Goal: Understand process/instructions: Learn how to perform a task or action

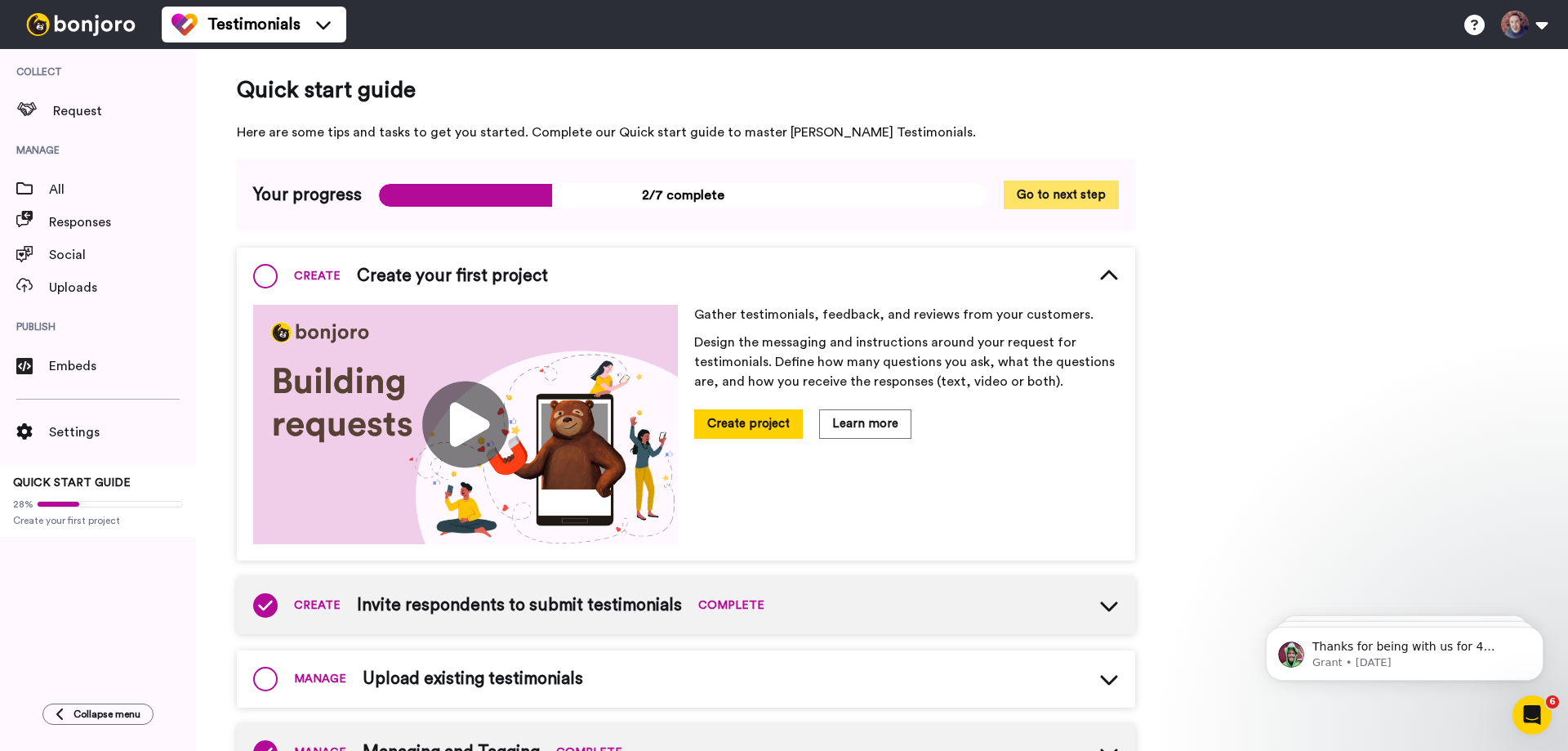
click at [1061, 196] on button "Go to next step" at bounding box center [1062, 195] width 115 height 29
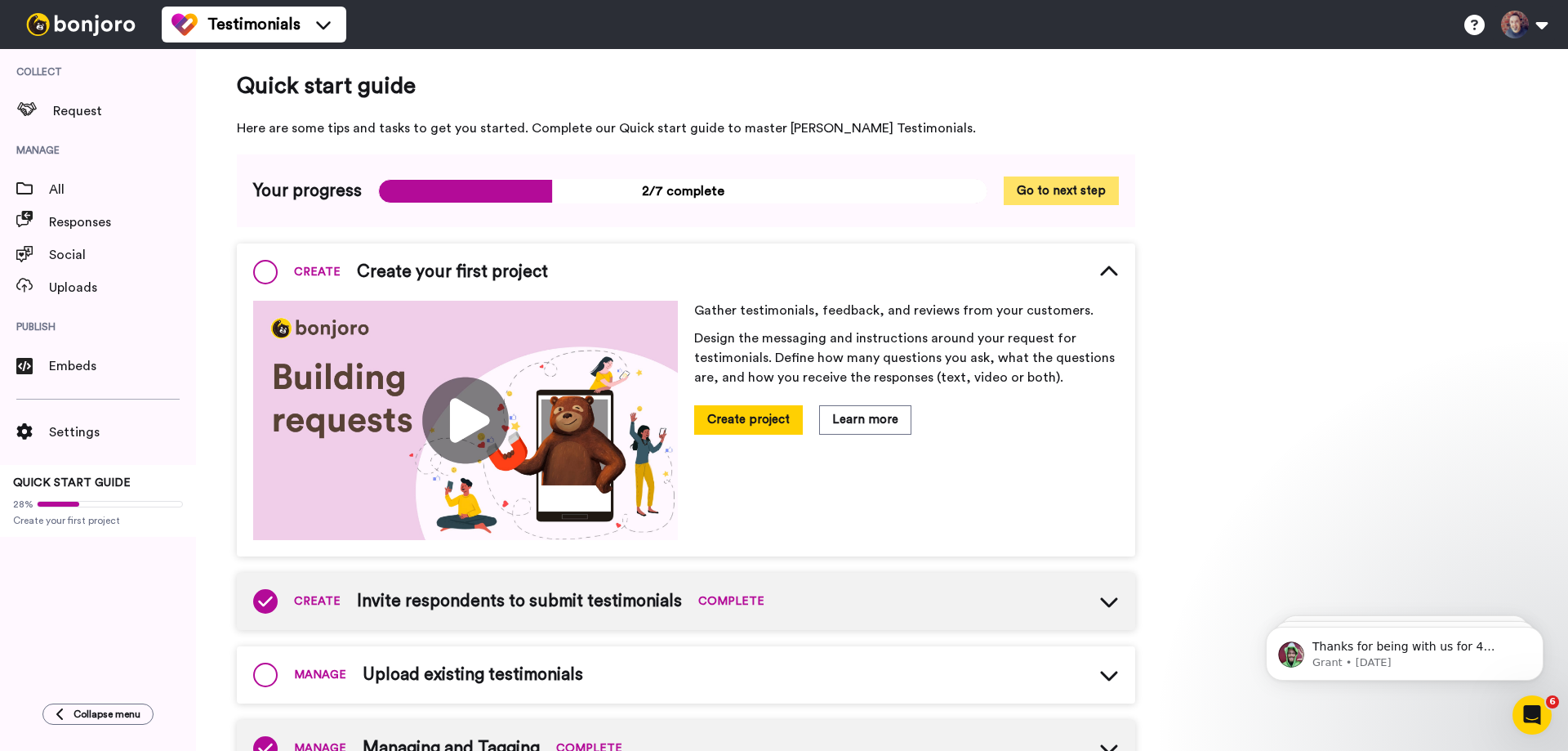
click at [1061, 196] on button "Go to next step" at bounding box center [1062, 191] width 115 height 29
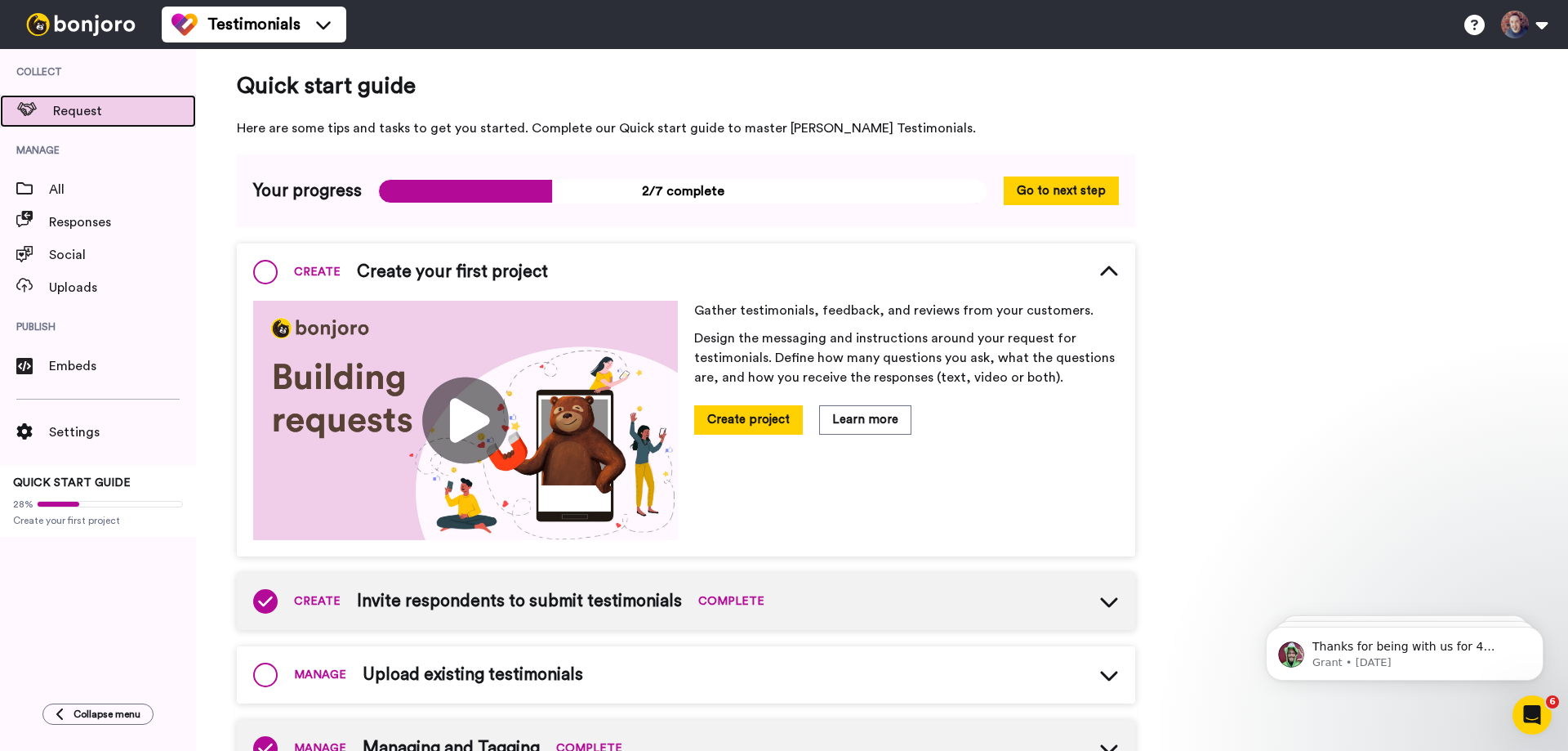
click at [75, 107] on span "Request" at bounding box center [124, 111] width 143 height 19
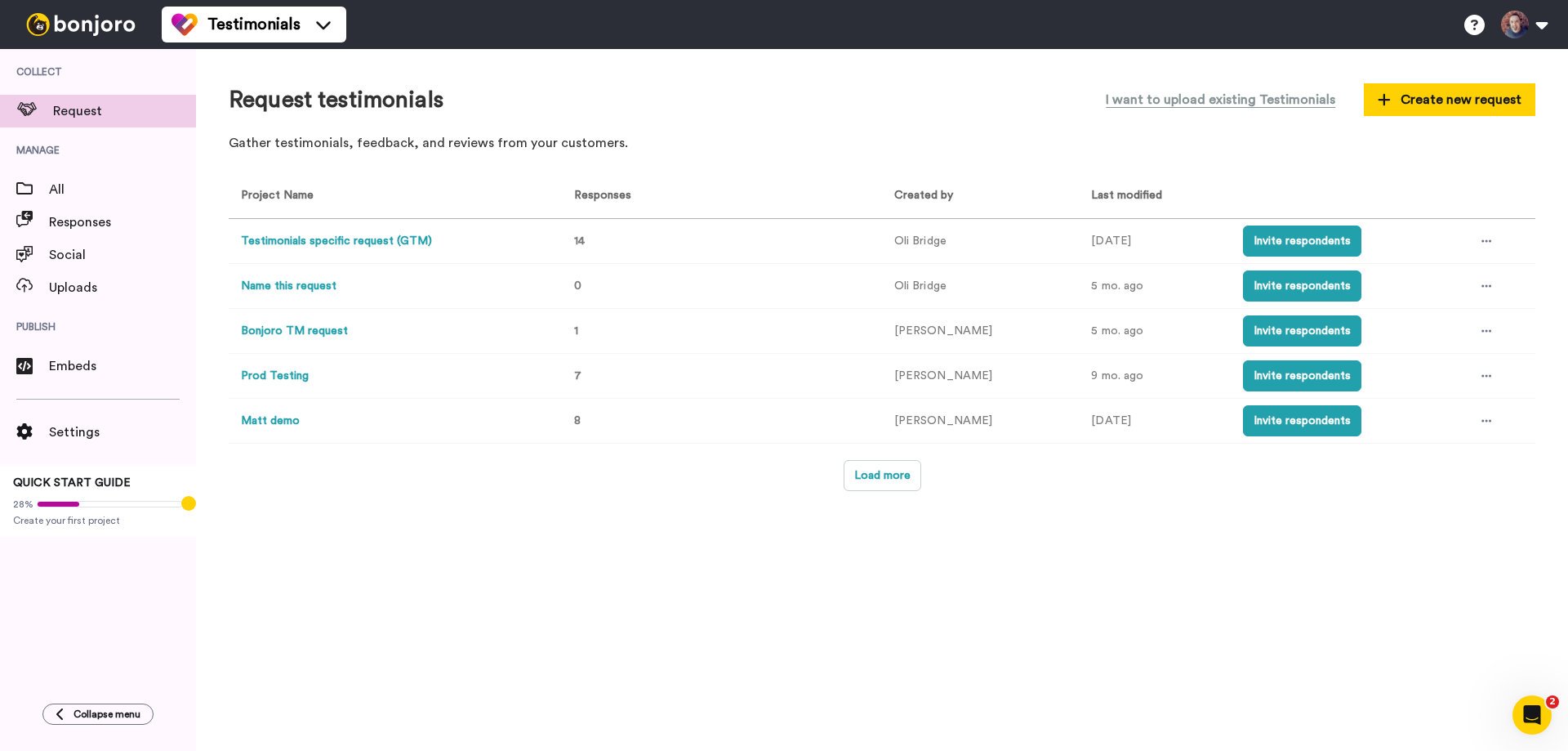
click at [324, 243] on button "Testimonials specific request (GTM)" at bounding box center [337, 241] width 191 height 17
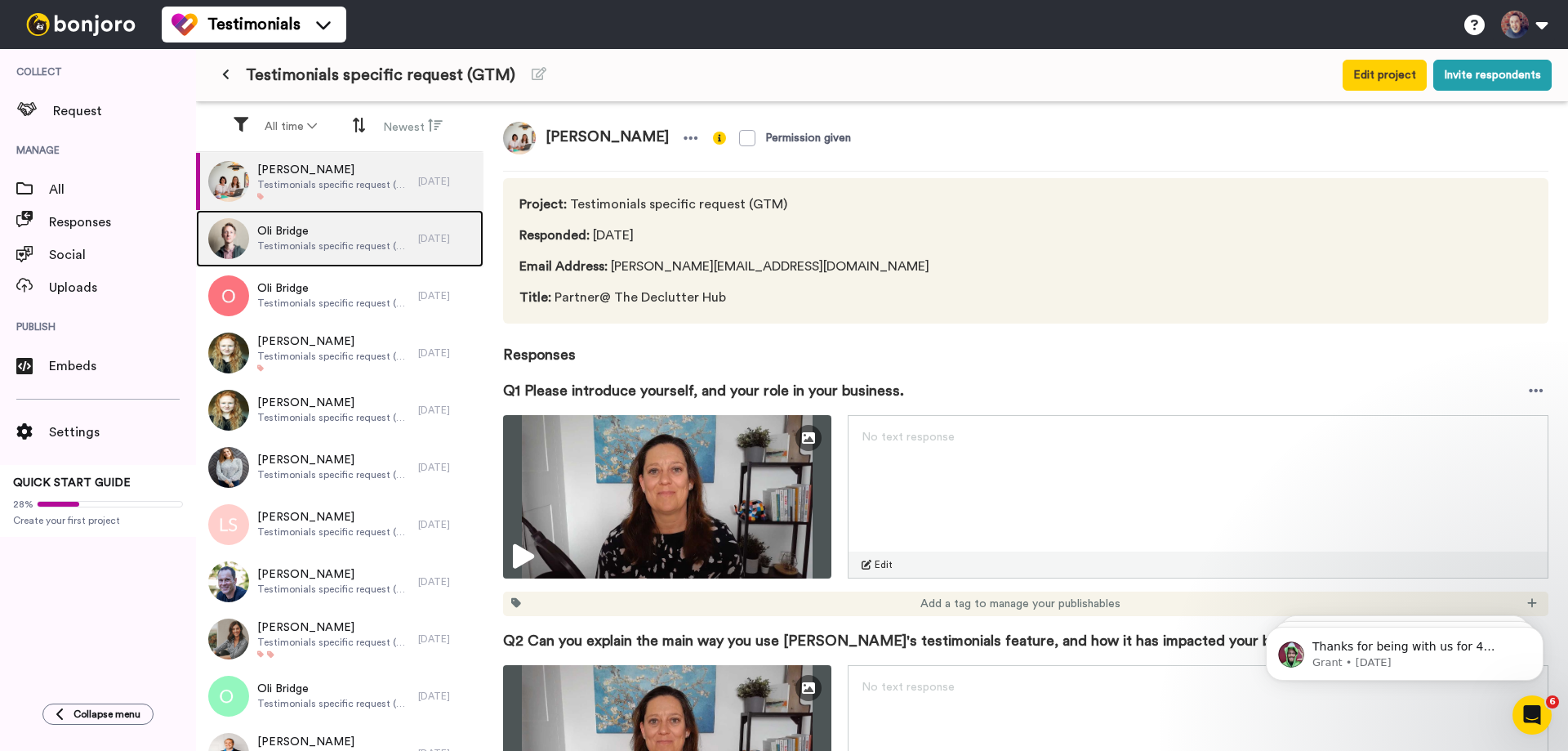
click at [301, 244] on span "Testimonials specific request (GTM)" at bounding box center [334, 246] width 152 height 13
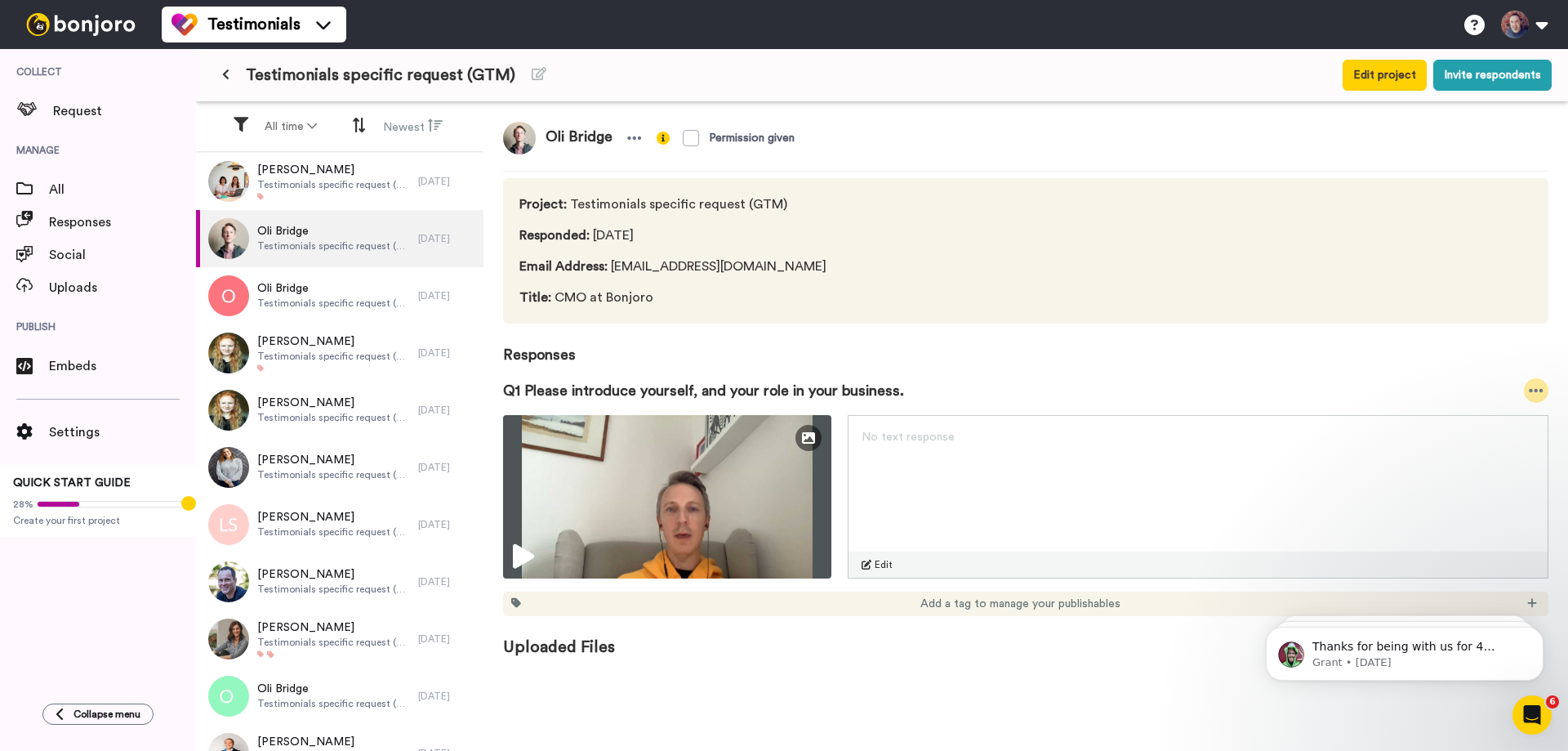
click at [1538, 394] on icon at bounding box center [1536, 389] width 14 height 16
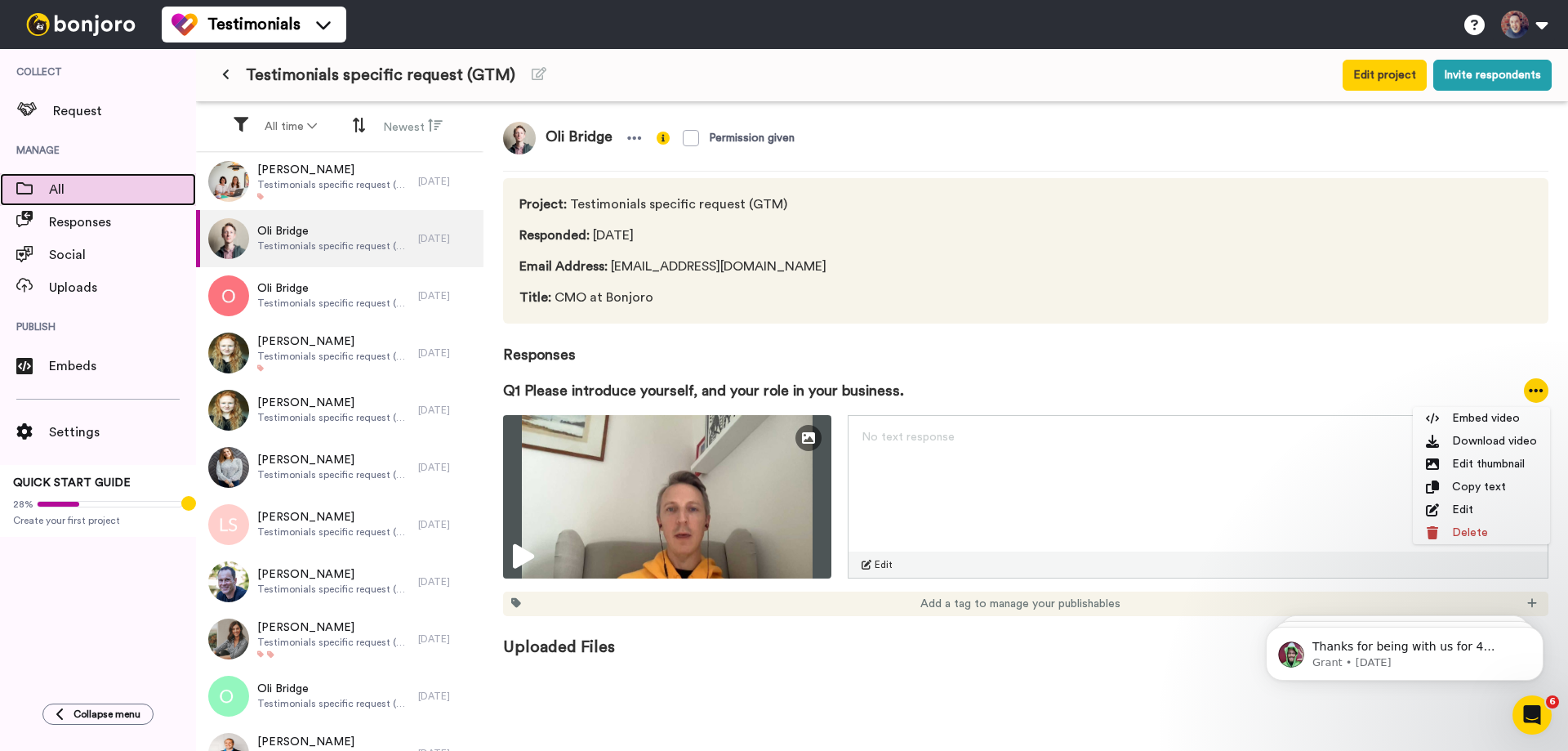
click at [58, 191] on span "All" at bounding box center [123, 189] width 147 height 19
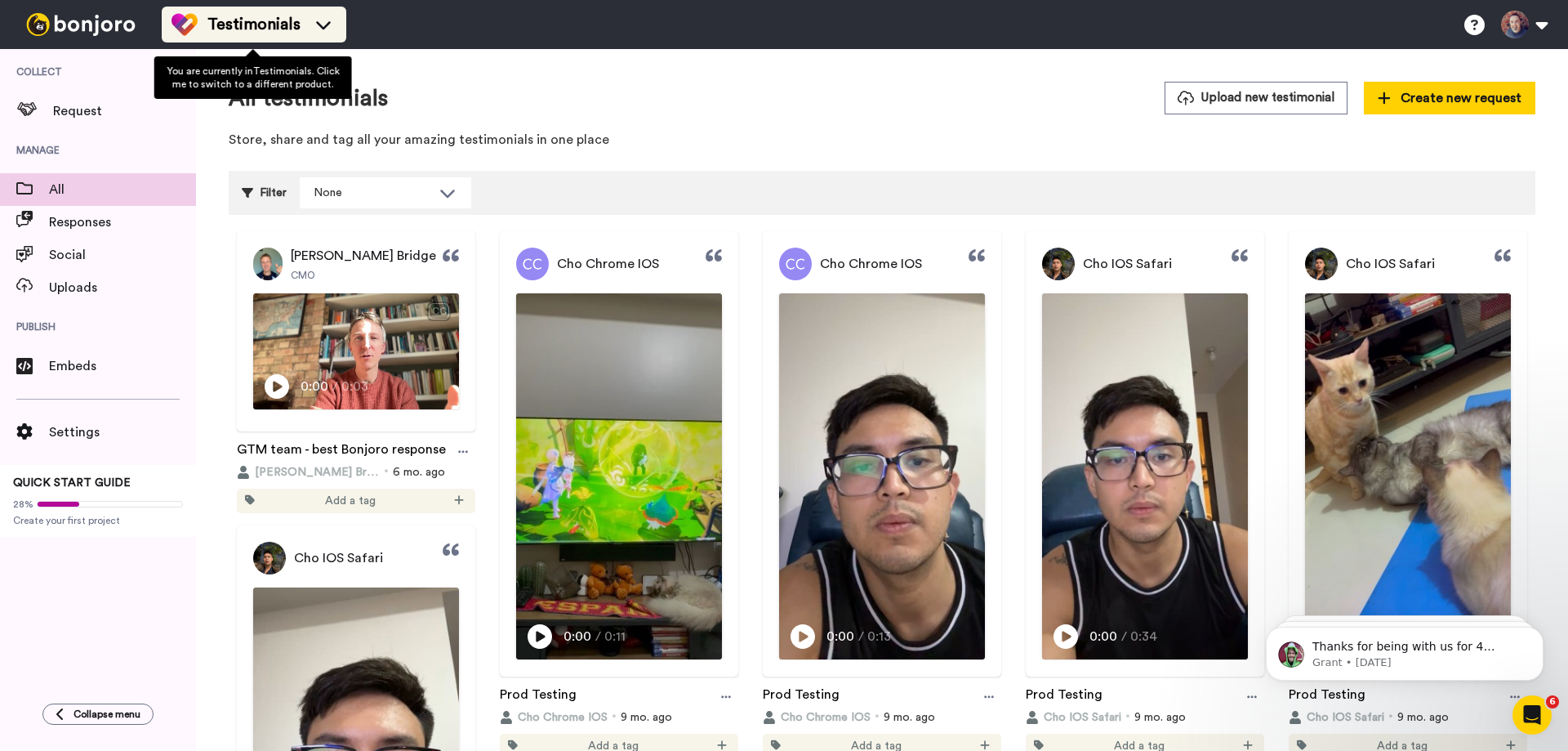
click at [224, 19] on span "Testimonials" at bounding box center [254, 24] width 93 height 23
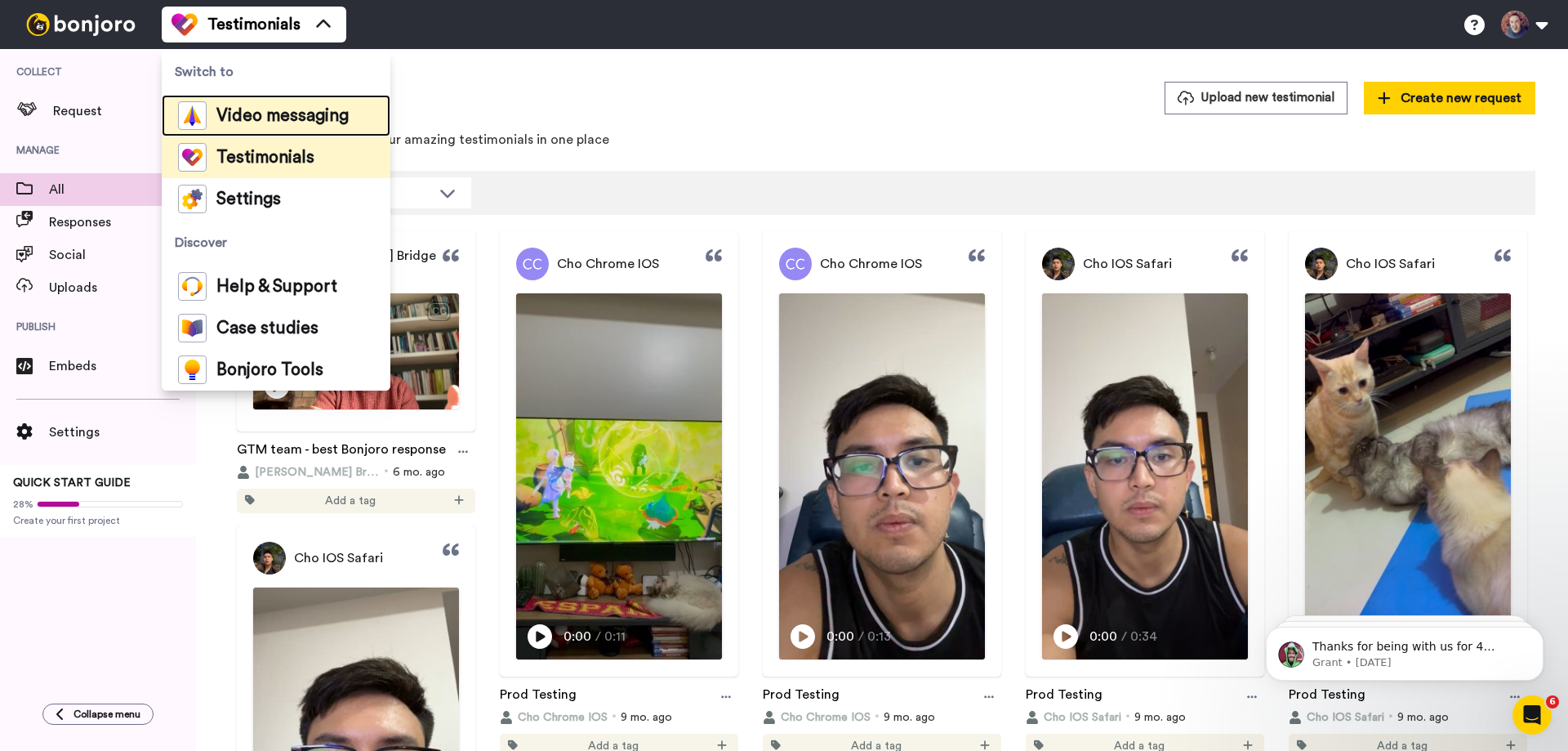
click at [277, 115] on span "Video messaging" at bounding box center [283, 115] width 132 height 16
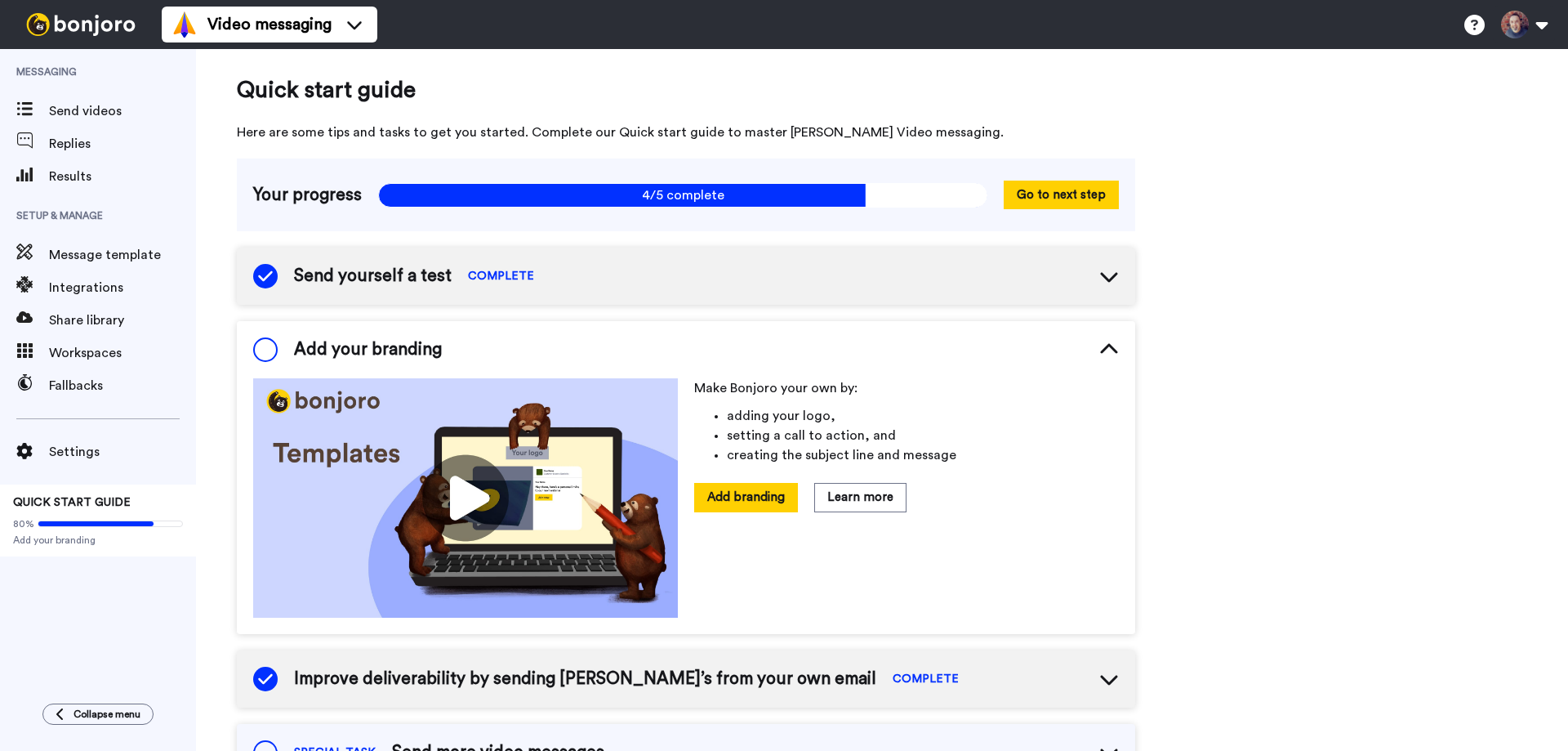
scroll to position [25, 0]
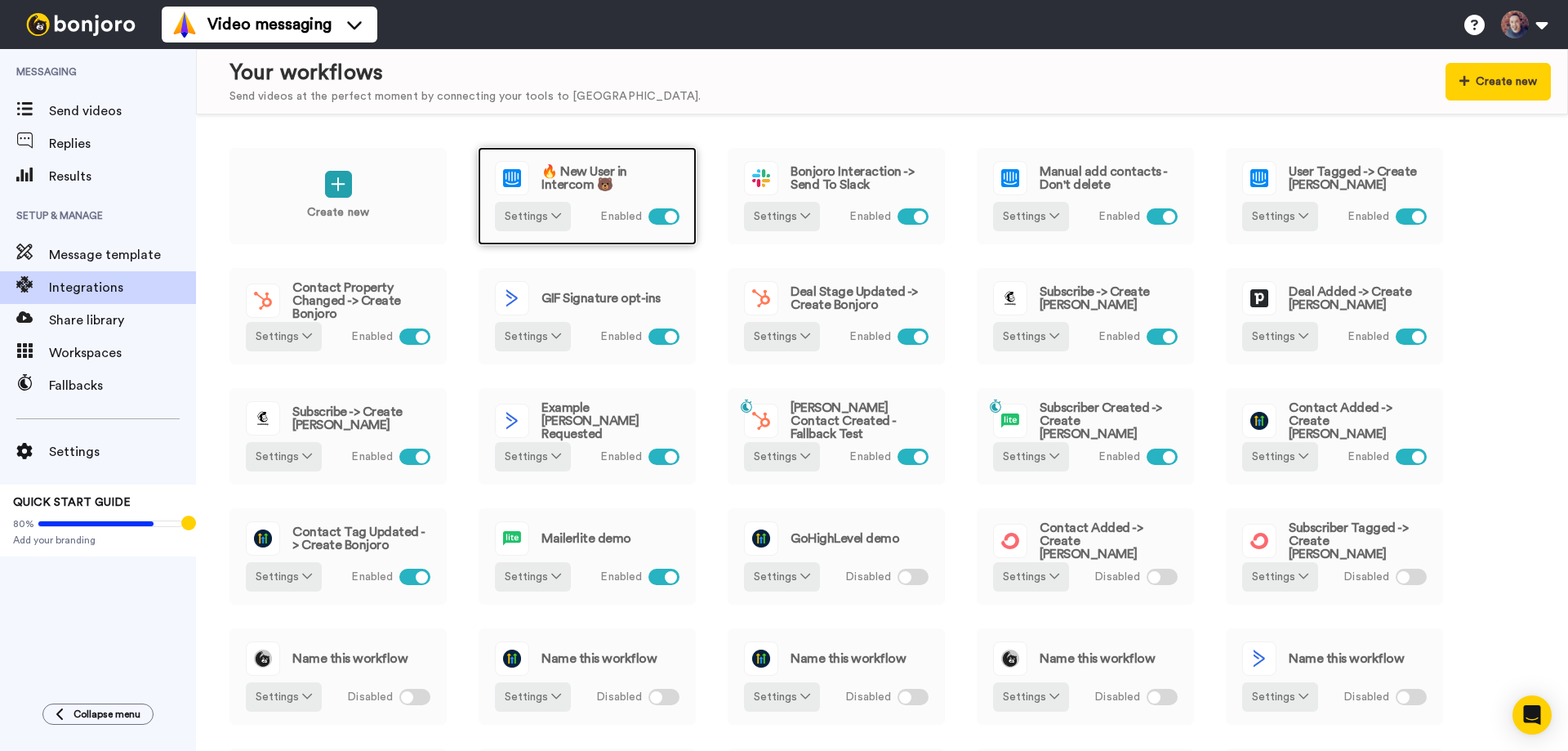
click at [594, 187] on span "🔥 New User in Intercom 🐻" at bounding box center [610, 178] width 138 height 26
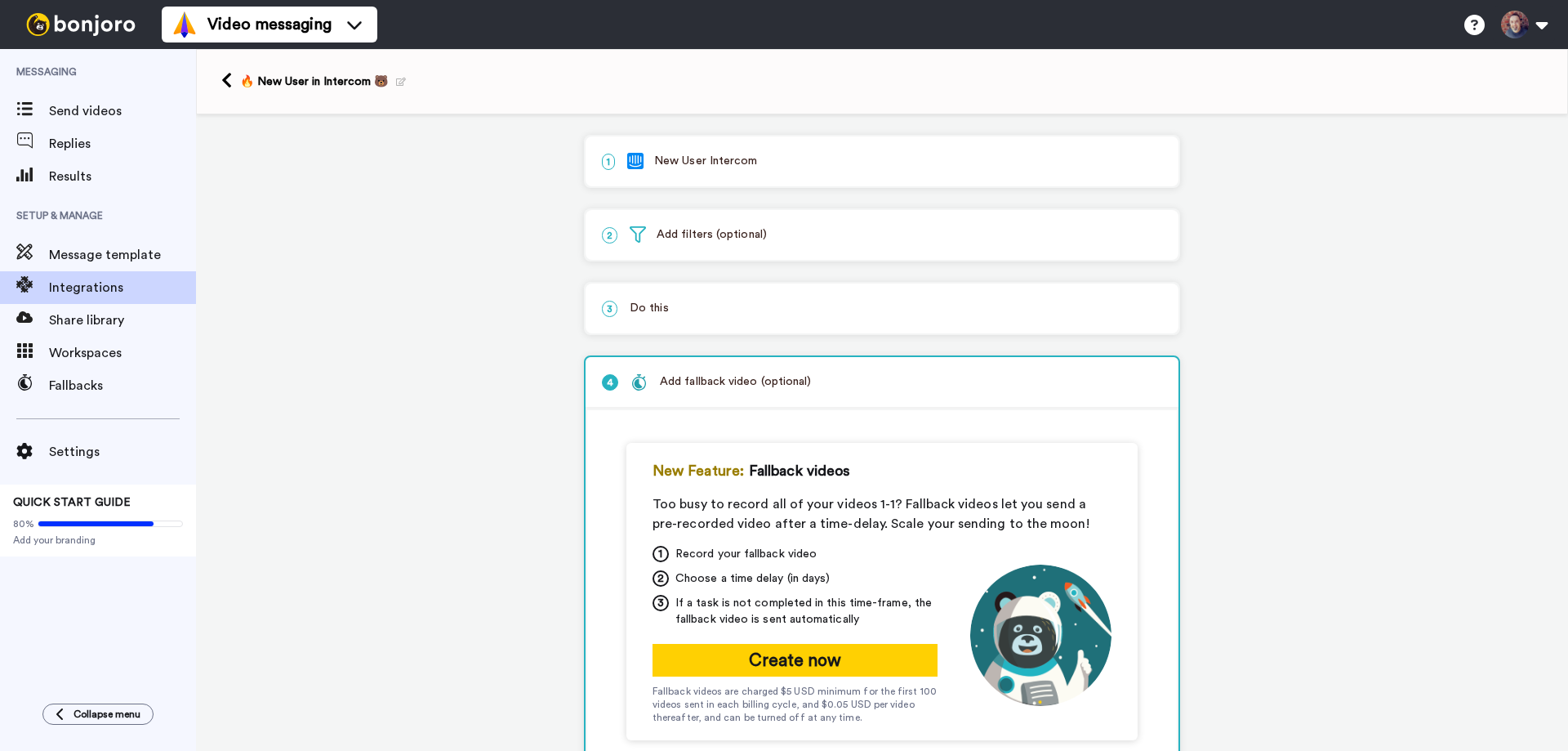
click at [673, 154] on p "1 New User Intercom" at bounding box center [882, 161] width 560 height 17
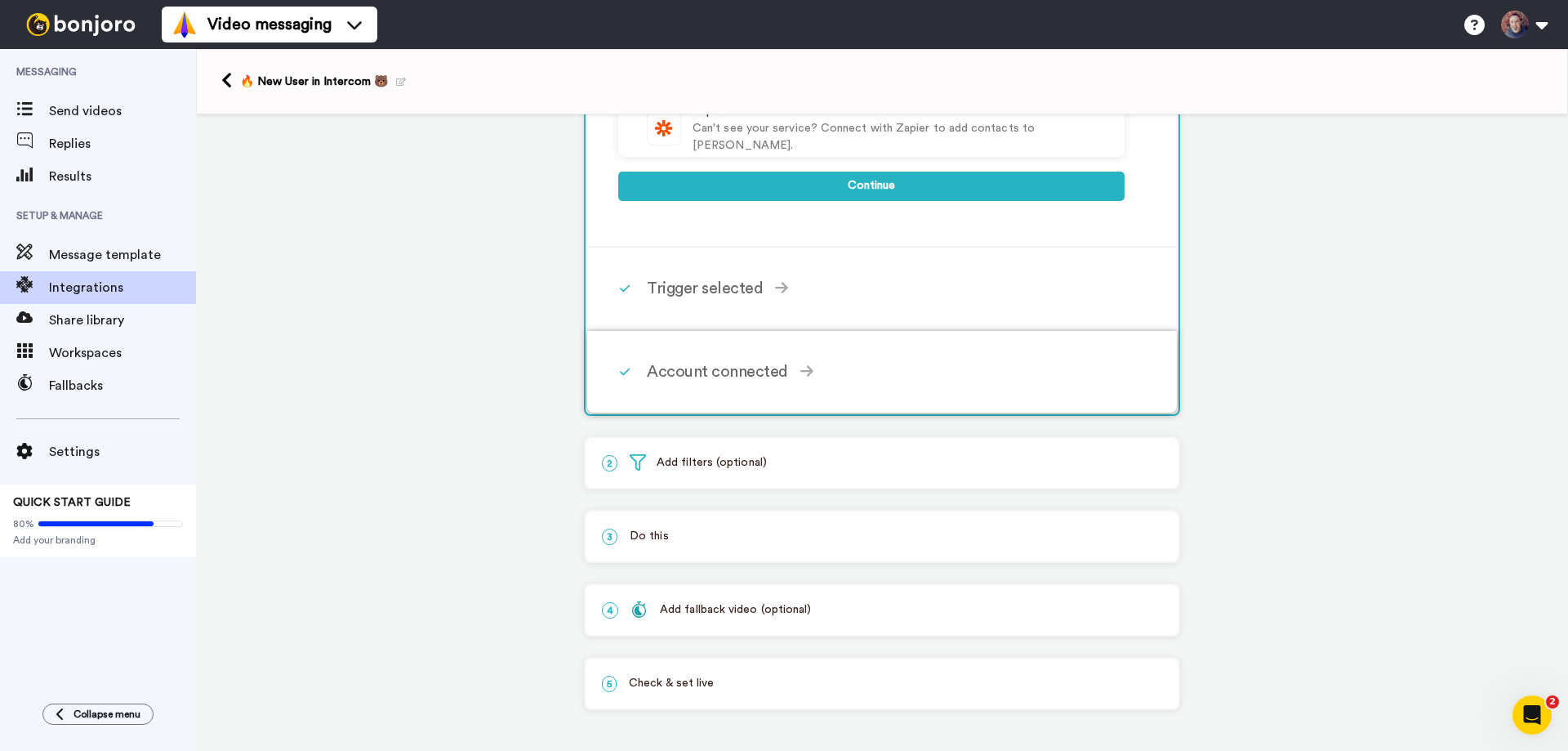
click at [682, 370] on div "Account connected" at bounding box center [886, 371] width 478 height 25
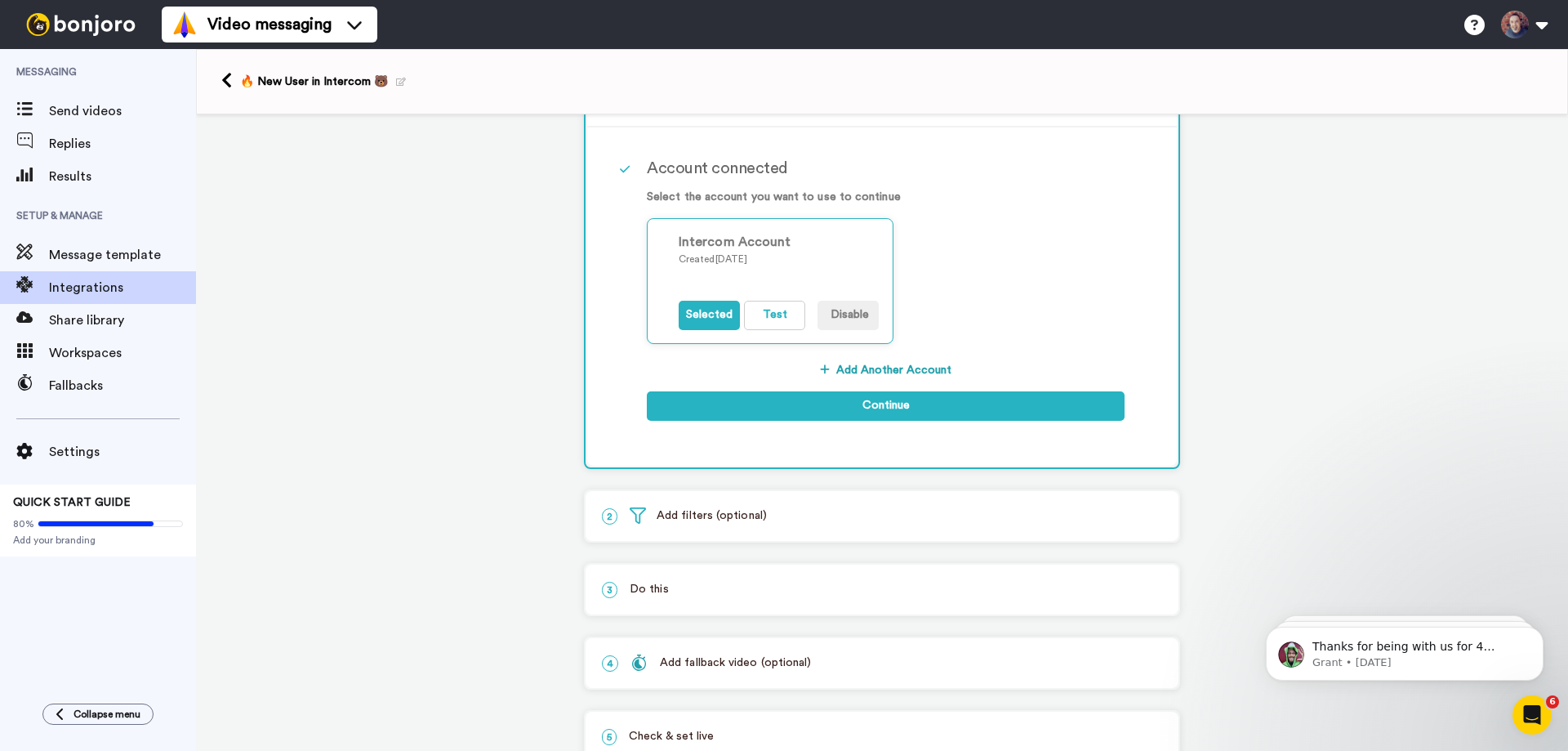
scroll to position [200, 0]
